Goal: Transaction & Acquisition: Book appointment/travel/reservation

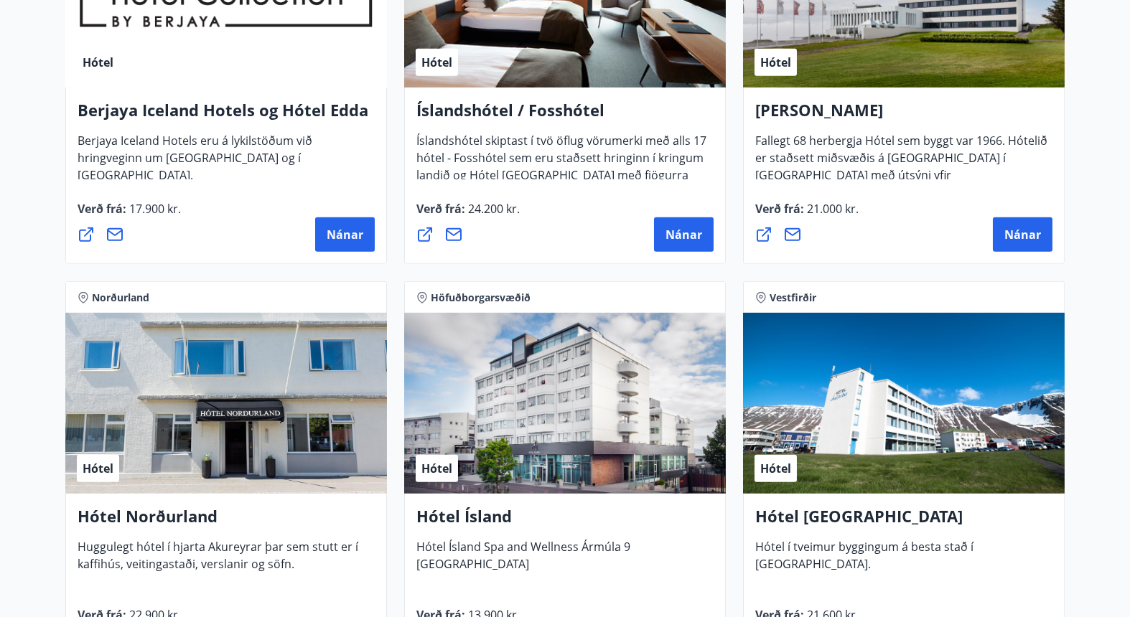
scroll to position [2074, 0]
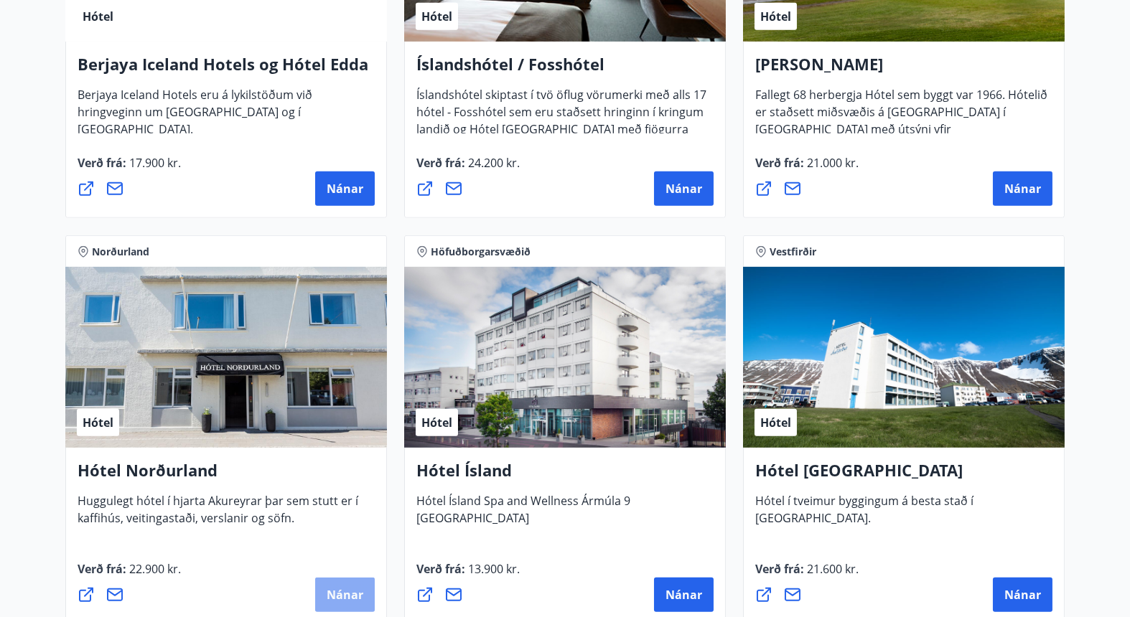
click at [350, 555] on span "Nánar" at bounding box center [345, 595] width 37 height 16
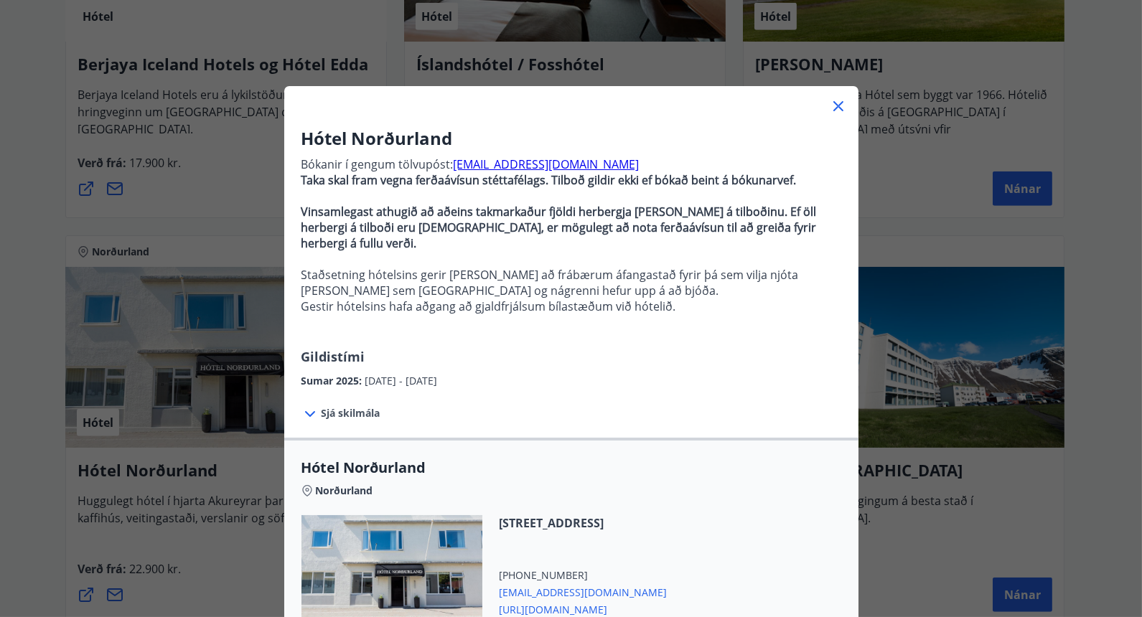
click at [472, 230] on strong "Vinsamlegast athugið að aðeins takmarkaður fjöldi herbergja [PERSON_NAME] á til…" at bounding box center [560, 227] width 516 height 47
click at [475, 271] on p "Staðsetning hótelsins gerir [PERSON_NAME] að frábærum áfangastað fyrir þá sem v…" at bounding box center [572, 283] width 540 height 32
click at [830, 102] on icon at bounding box center [838, 106] width 17 height 17
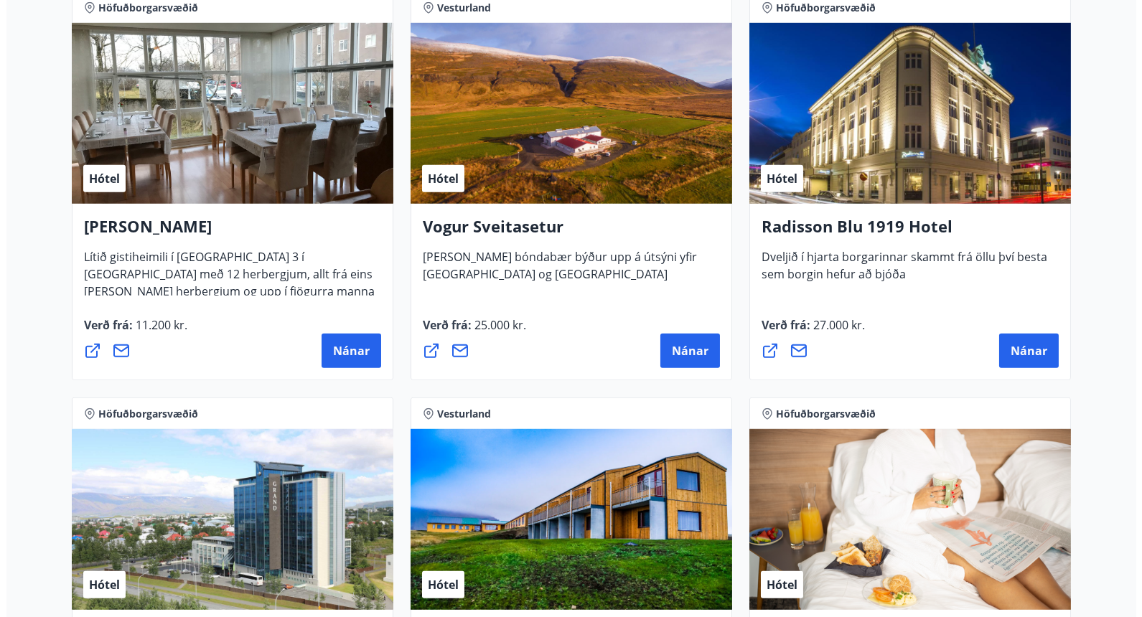
scroll to position [2712, 0]
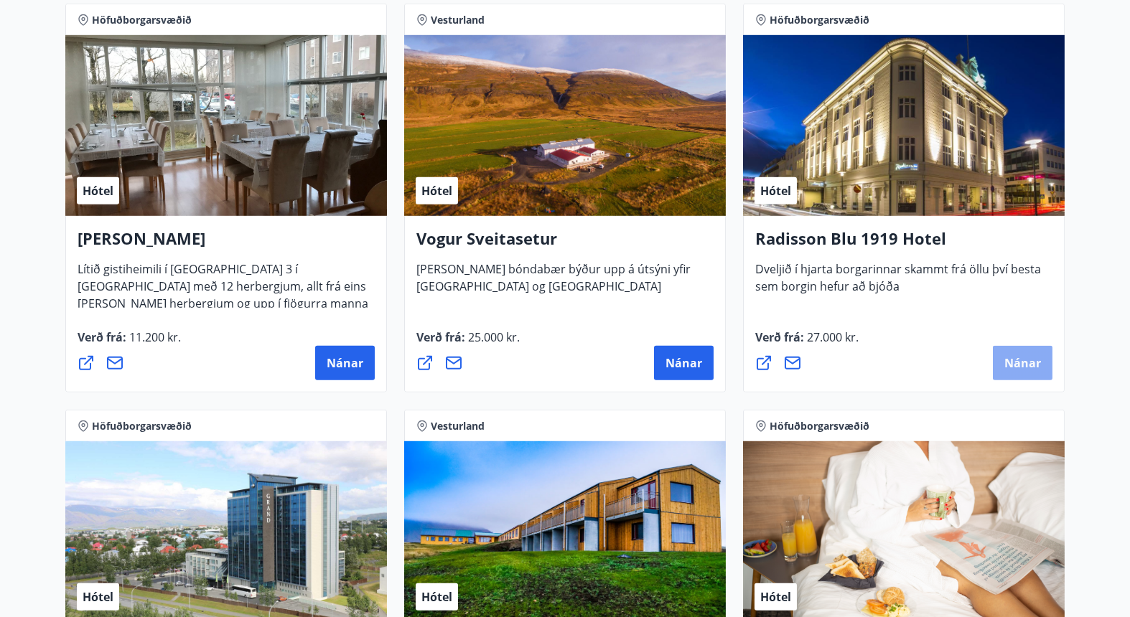
click at [1023, 358] on span "Nánar" at bounding box center [1023, 363] width 37 height 16
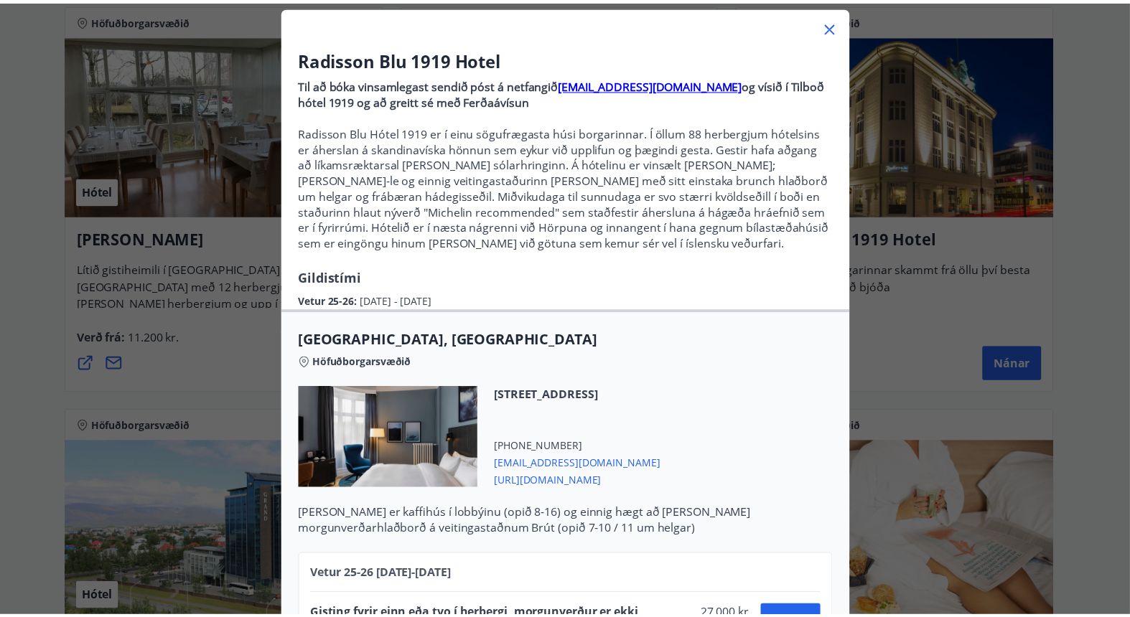
scroll to position [159, 0]
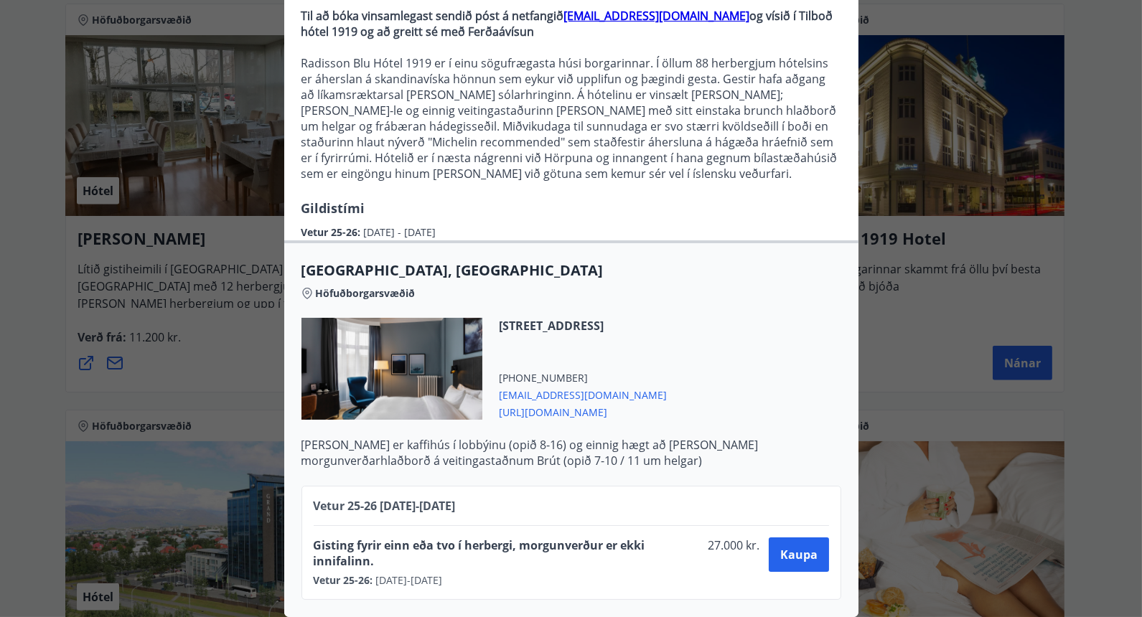
click at [1027, 129] on div "Radisson Blu 1919 Hotel Til að bóka vinsamlegast sendið póst á netfangið [EMAIL…" at bounding box center [571, 159] width 1142 height 617
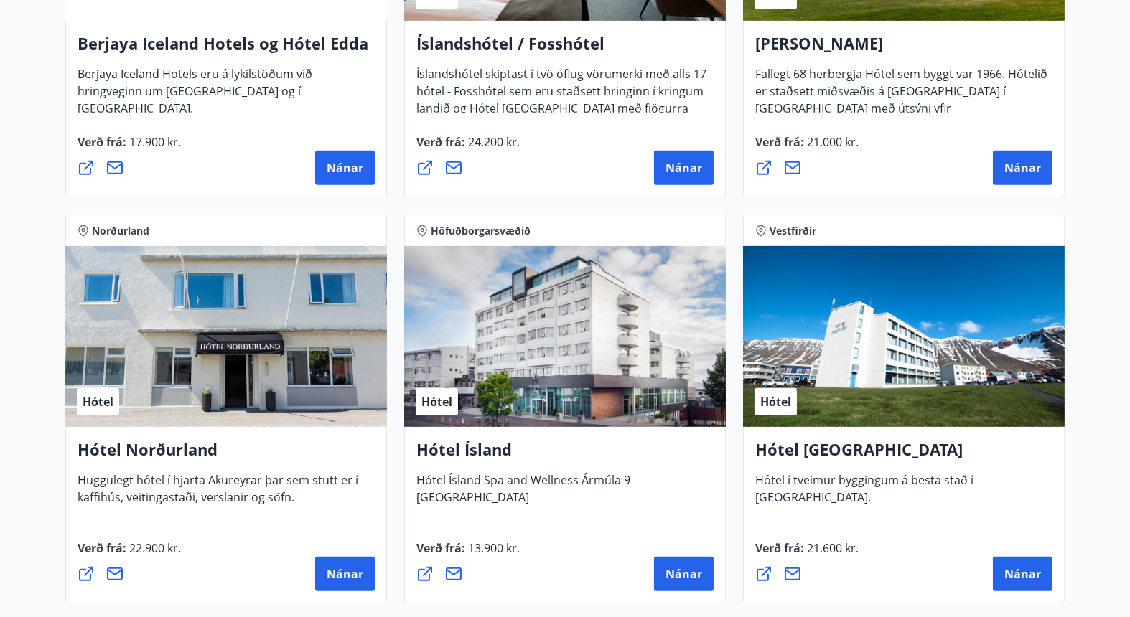
scroll to position [2056, 0]
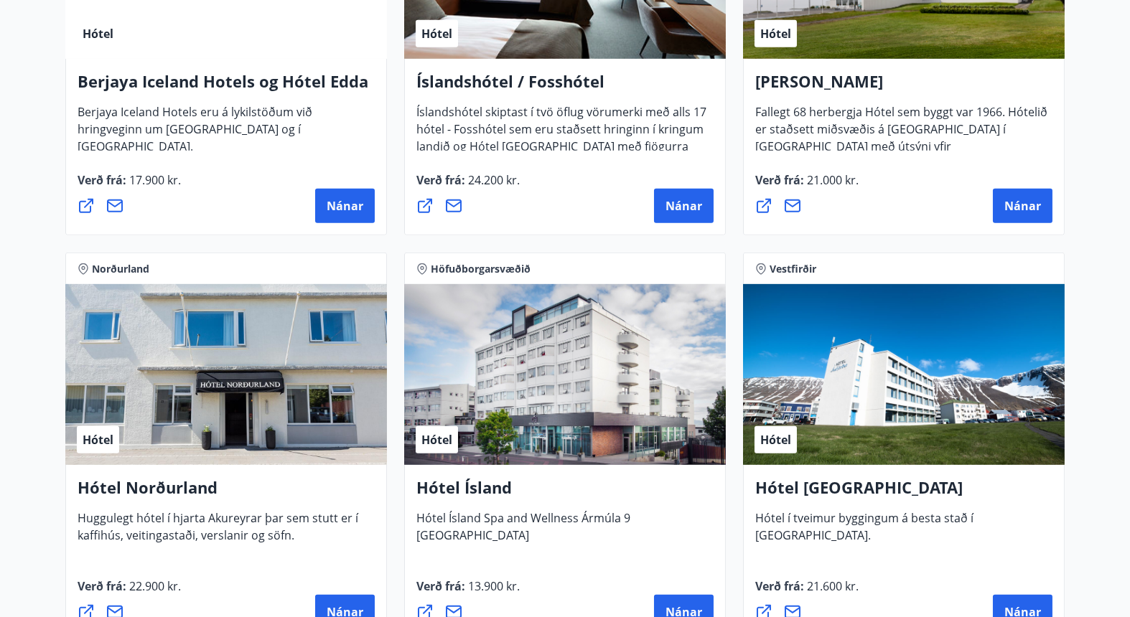
click at [1027, 535] on main "29 Tilboð fundin Svæði Allt Tegund Allt [PERSON_NAME] Höfuðborgarsvæðið, Suðurl…" at bounding box center [565, 139] width 1130 height 4274
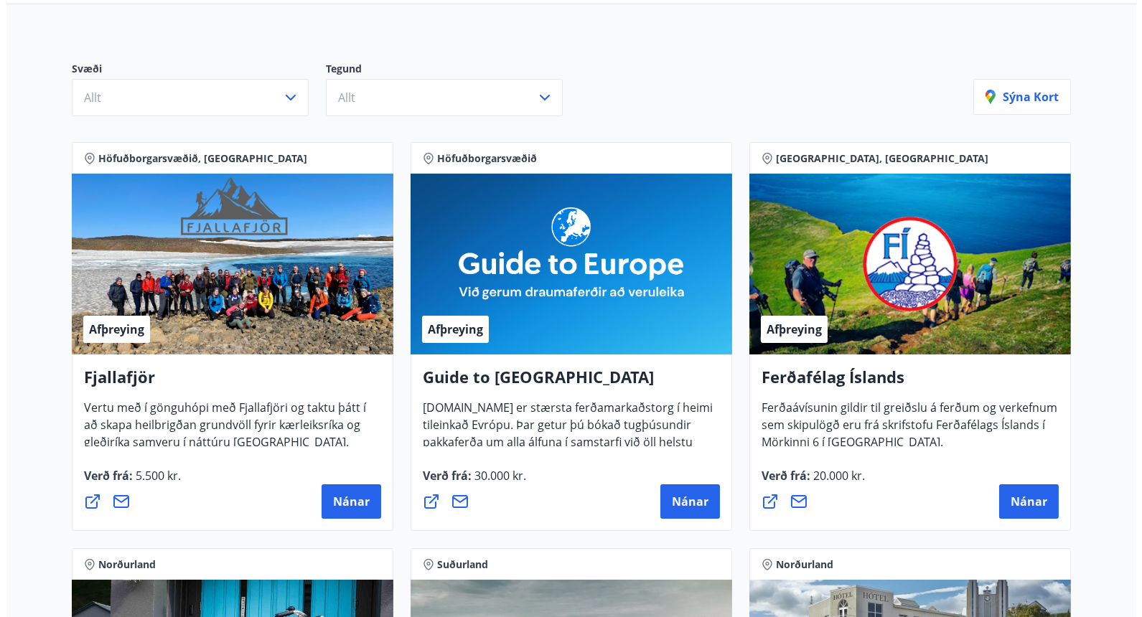
scroll to position [159, 0]
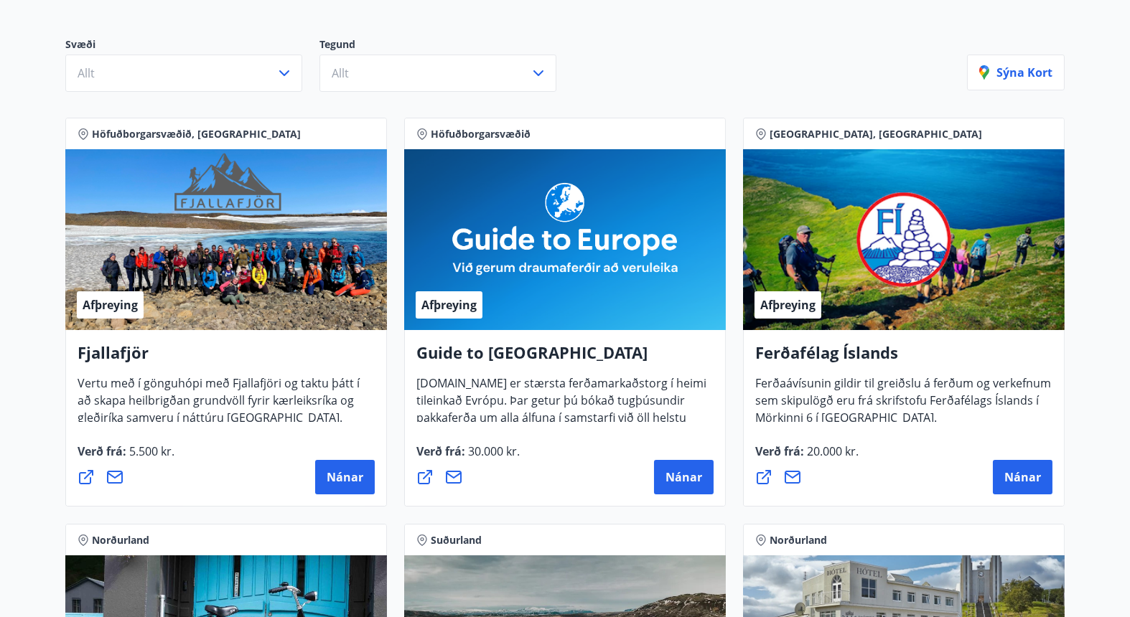
click at [691, 470] on span "Nánar" at bounding box center [684, 478] width 37 height 16
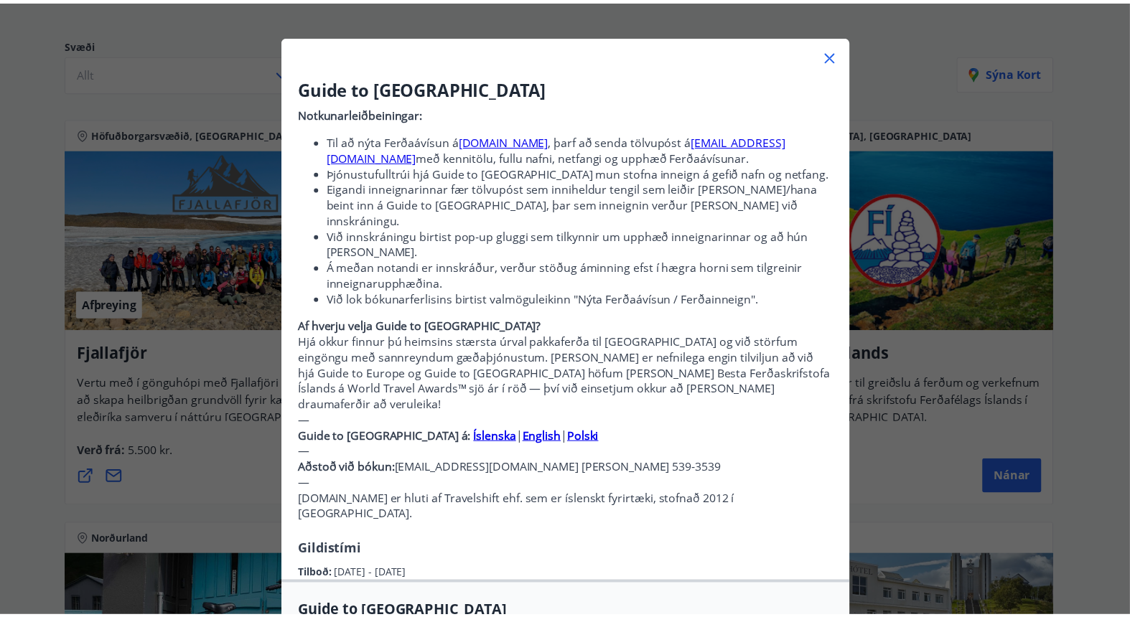
scroll to position [0, 0]
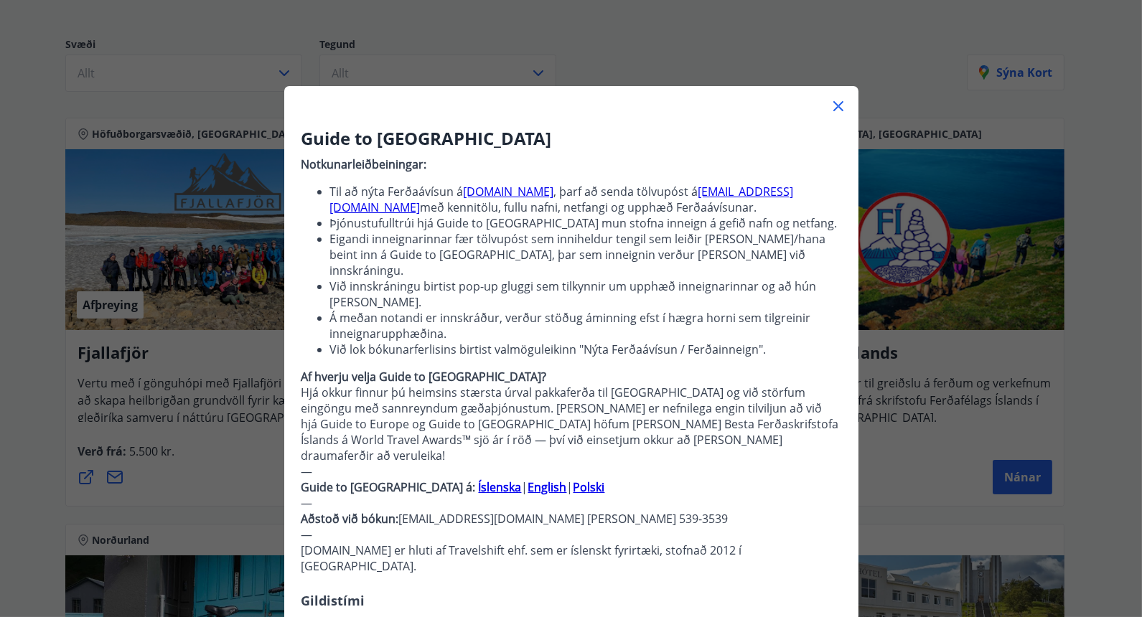
click at [648, 256] on li "Eigandi inneignarinnar fær tölvupóst sem inniheldur tengil sem leiðir [PERSON_N…" at bounding box center [585, 254] width 511 height 47
click at [835, 106] on icon at bounding box center [838, 106] width 17 height 17
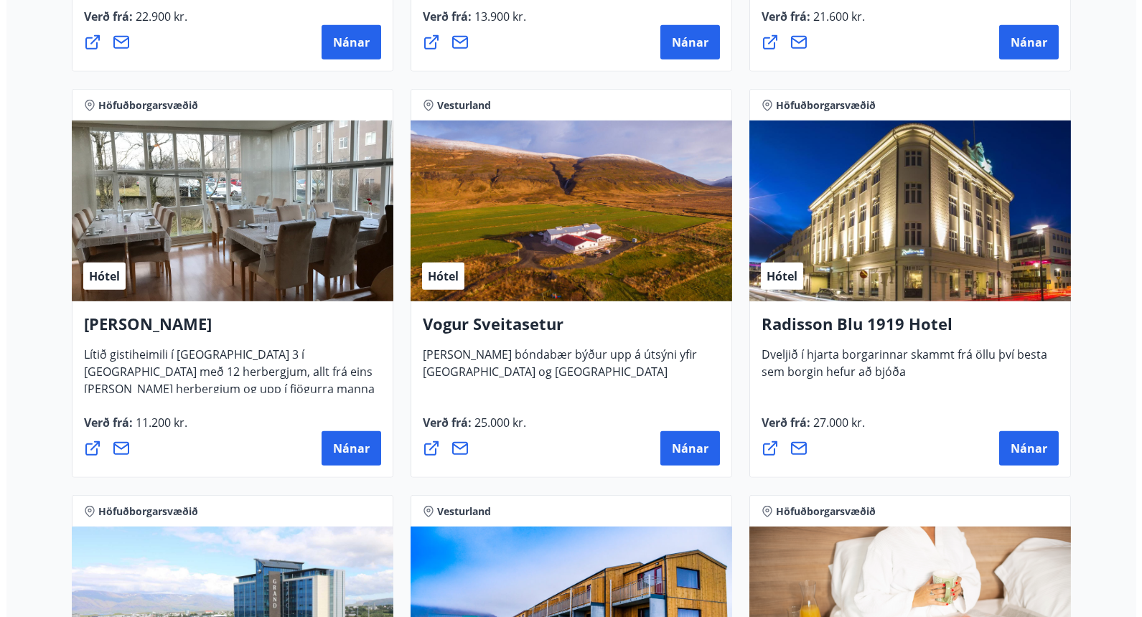
scroll to position [2632, 0]
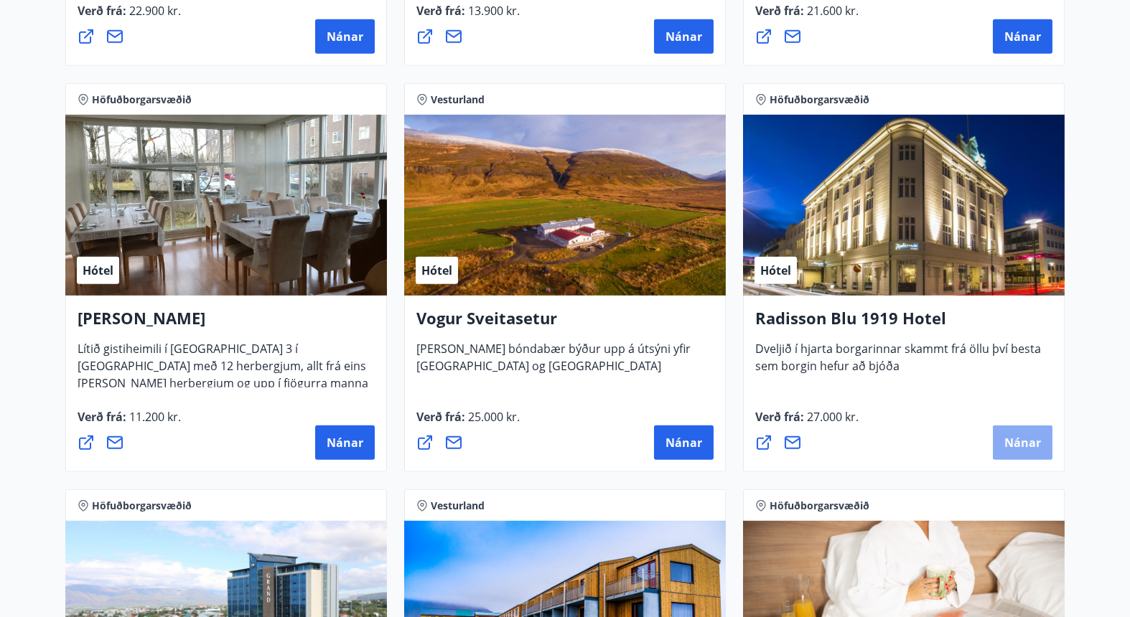
click at [1010, 435] on span "Nánar" at bounding box center [1023, 443] width 37 height 16
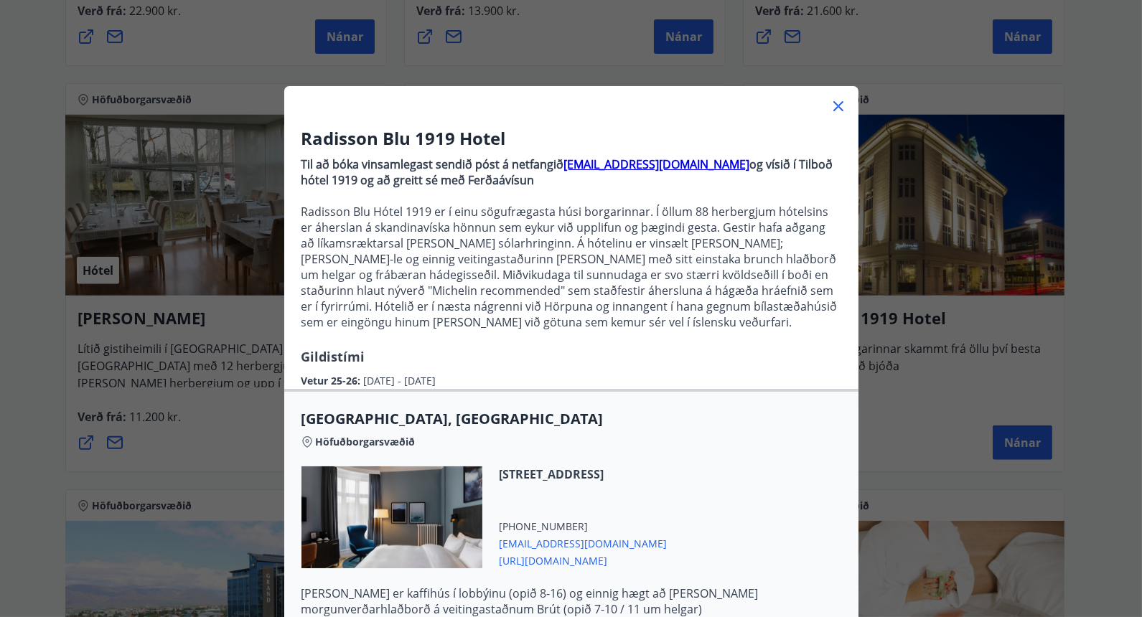
scroll to position [159, 0]
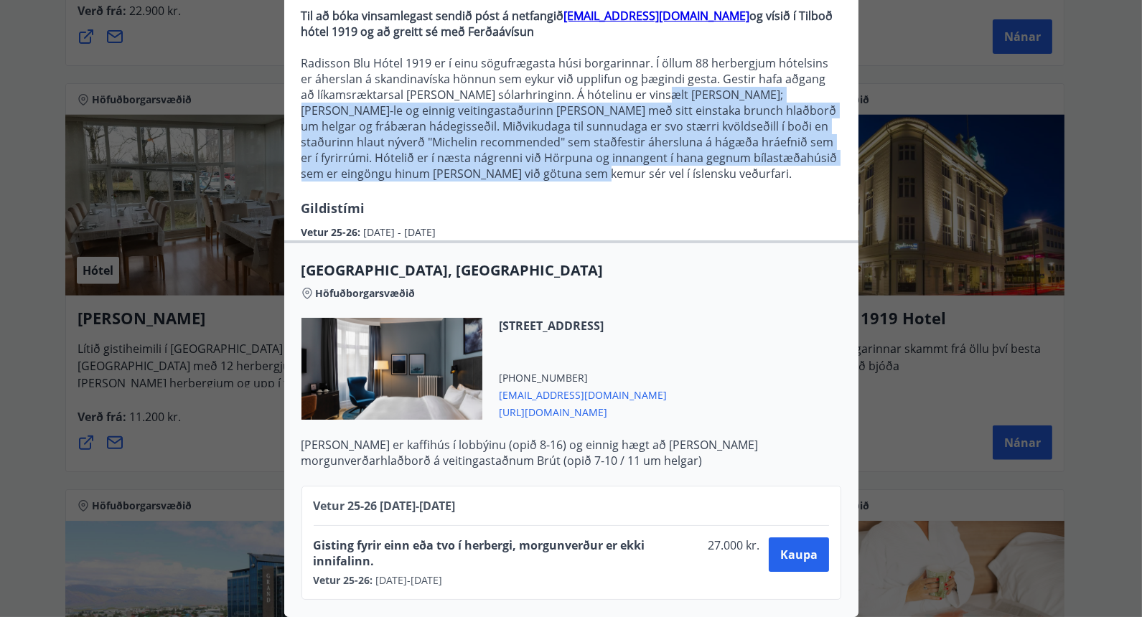
drag, startPoint x: 621, startPoint y: 88, endPoint x: 635, endPoint y: 164, distance: 76.7
click at [635, 164] on p "Radisson Blu Hótel 1919 er í einu sögufrægasta húsi borgarinnar. Í öllum 88 her…" at bounding box center [572, 118] width 540 height 126
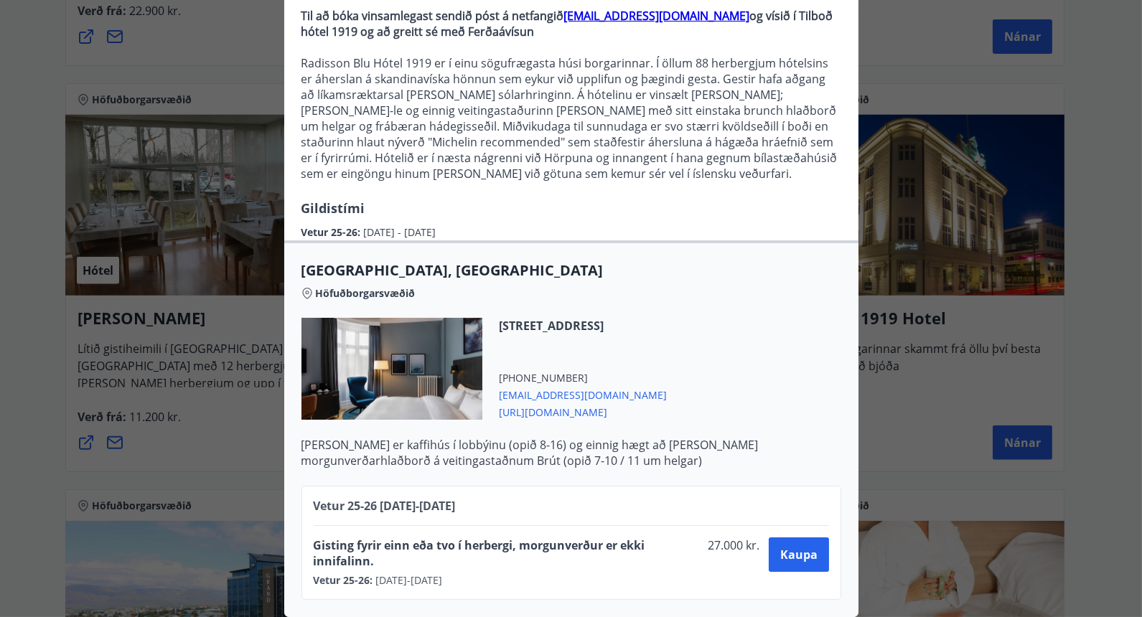
scroll to position [0, 0]
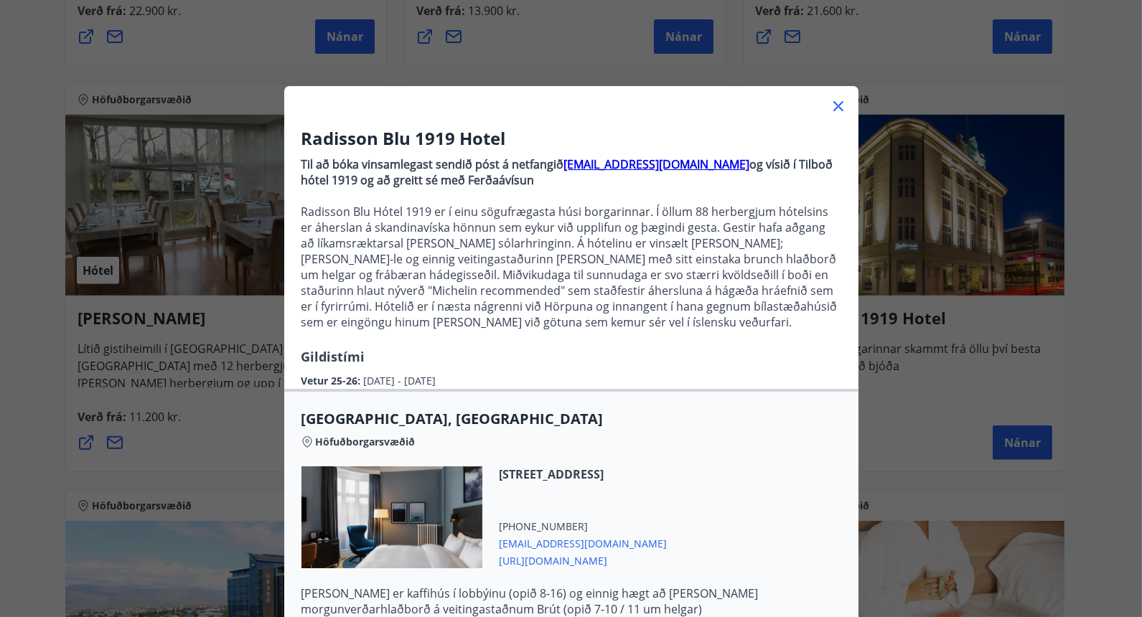
click at [706, 246] on p "Radisson Blu Hótel 1919 er í einu sögufrægasta húsi borgarinnar. Í öllum 88 her…" at bounding box center [572, 267] width 540 height 126
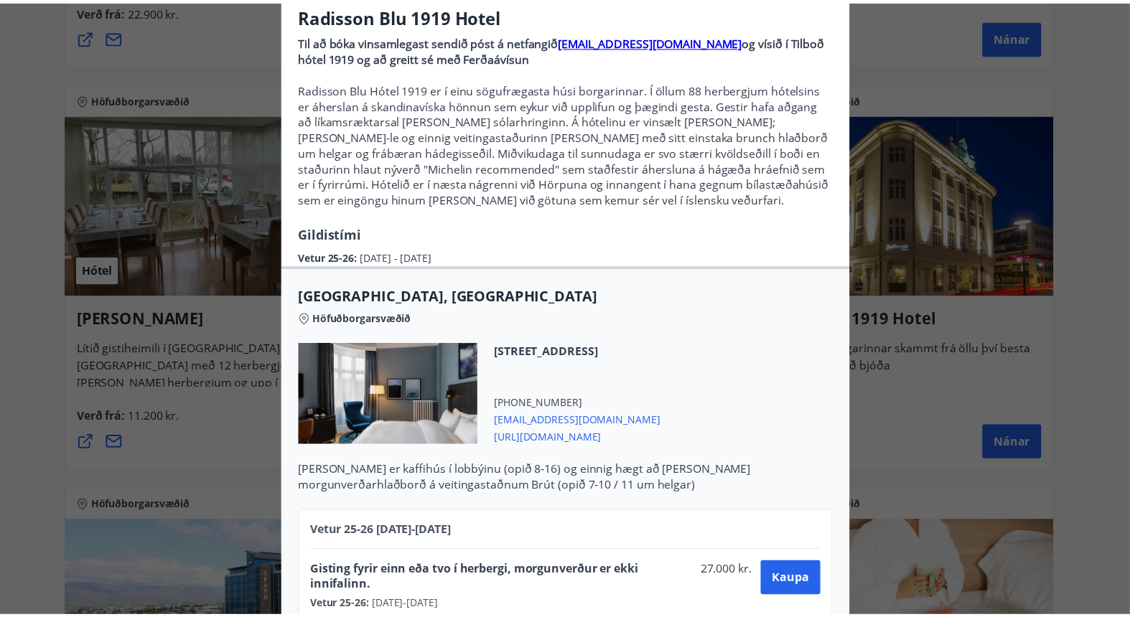
scroll to position [159, 0]
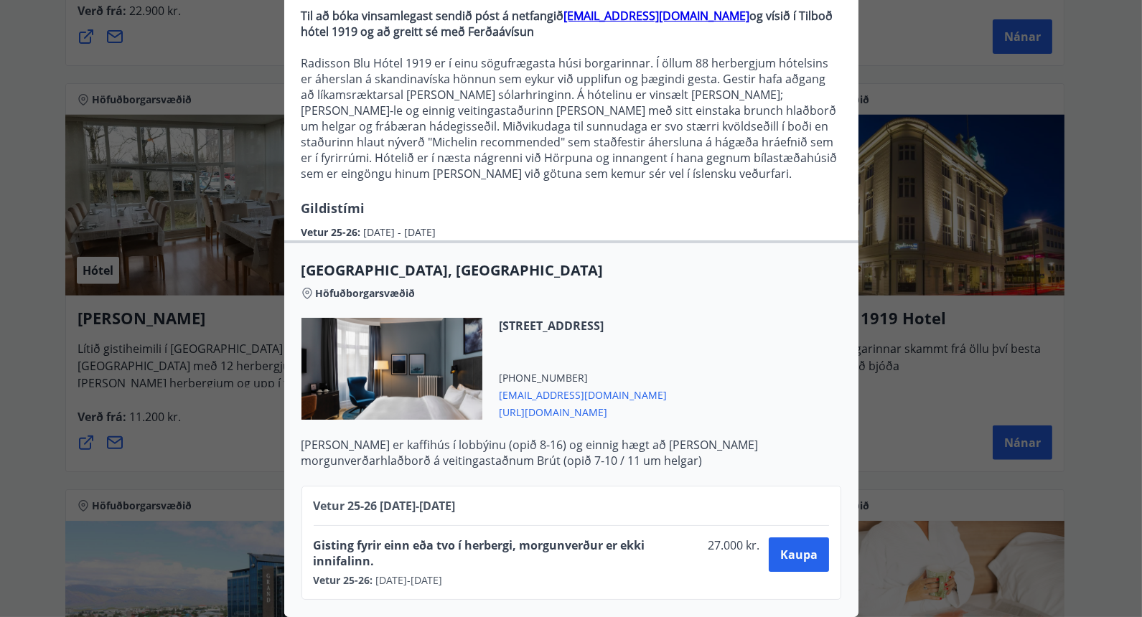
click at [1027, 283] on div "Radisson Blu 1919 Hotel Til að bóka vinsamlegast sendið póst á netfangið [EMAIL…" at bounding box center [571, 159] width 1142 height 617
